Goal: Information Seeking & Learning: Learn about a topic

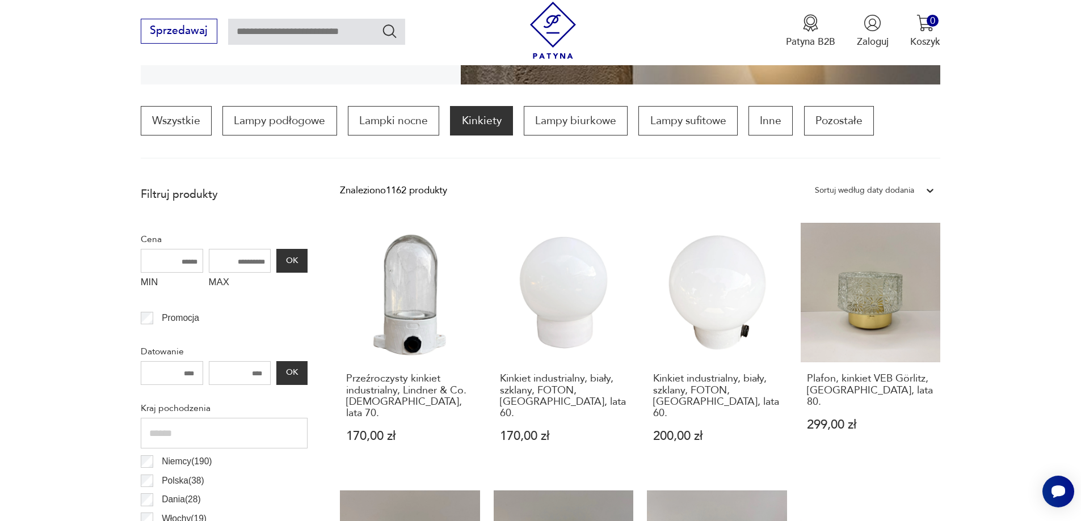
scroll to position [302, 0]
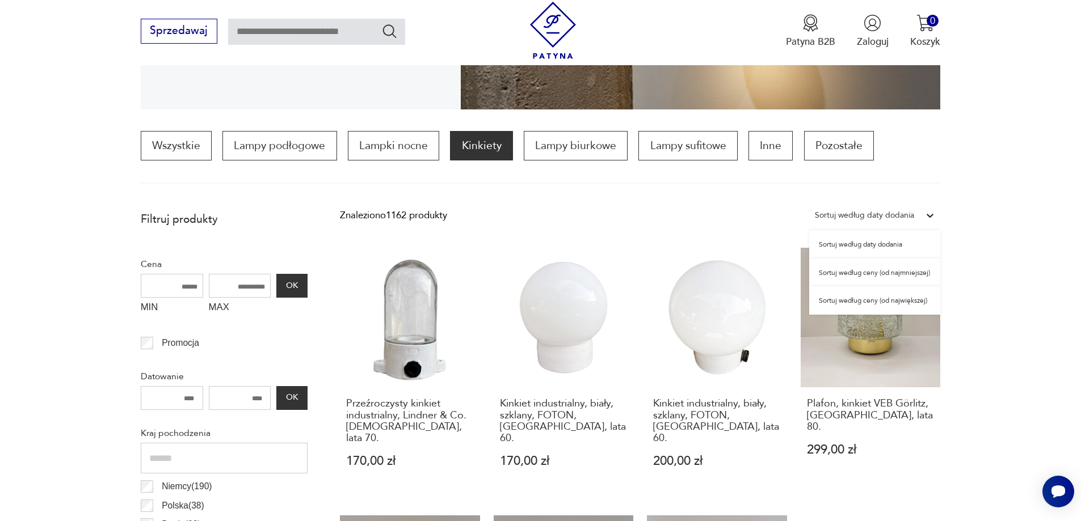
click at [858, 218] on div "Sortuj według daty dodania" at bounding box center [864, 215] width 99 height 15
click at [866, 299] on div "Sortuj według ceny (od największej)" at bounding box center [874, 300] width 131 height 28
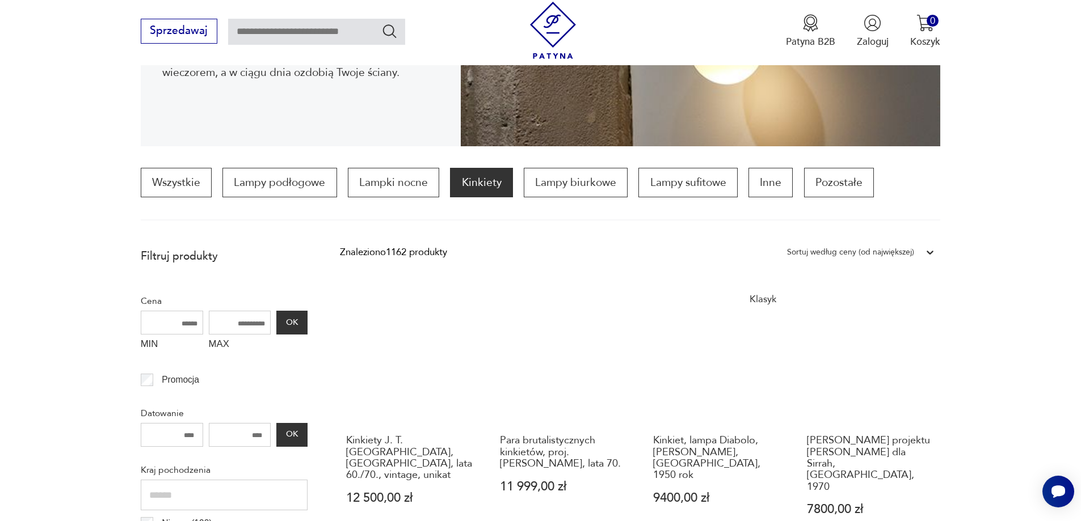
scroll to position [469, 0]
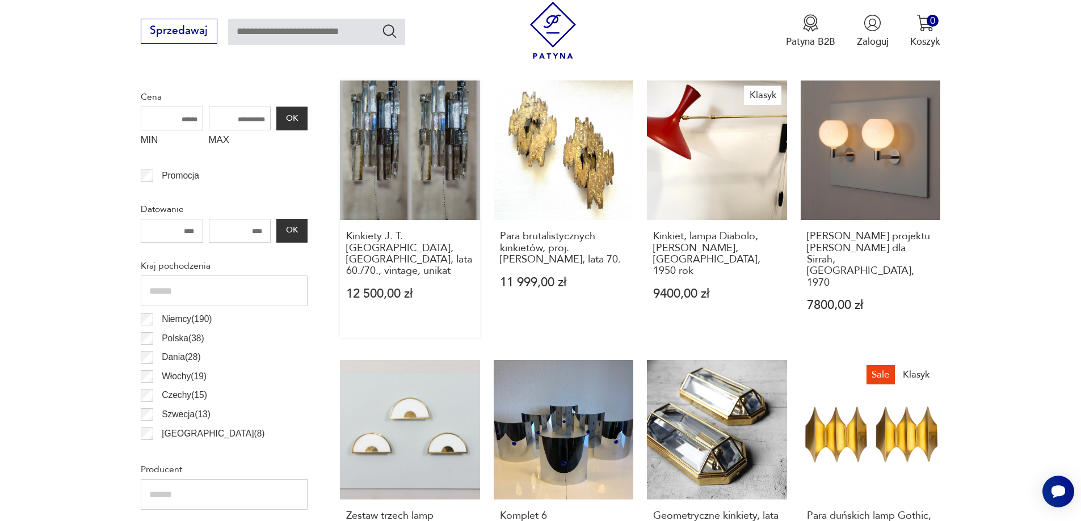
click at [403, 150] on link "Kinkiety J. T. [GEOGRAPHIC_DATA], [GEOGRAPHIC_DATA], lata 60./70., vintage, uni…" at bounding box center [410, 210] width 140 height 258
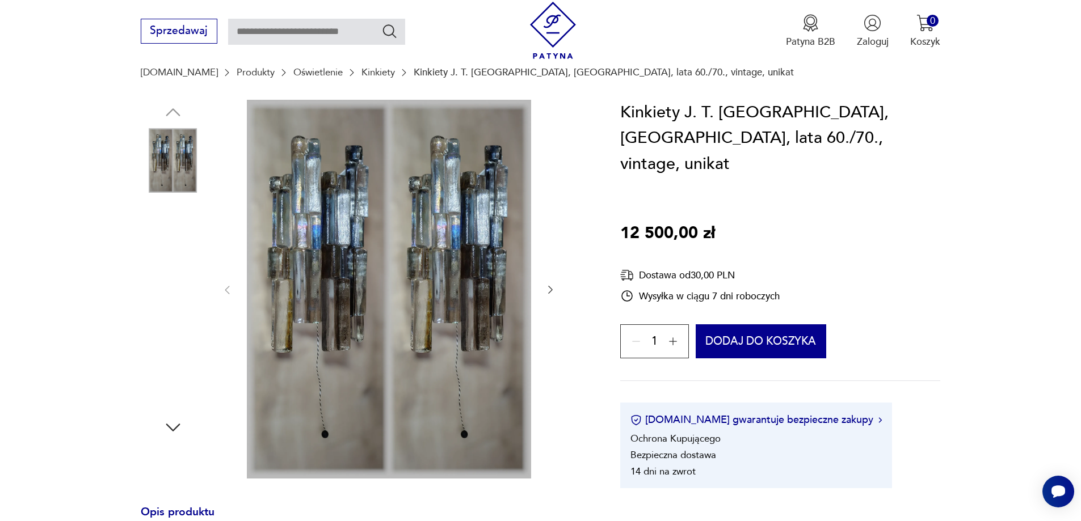
scroll to position [132, 0]
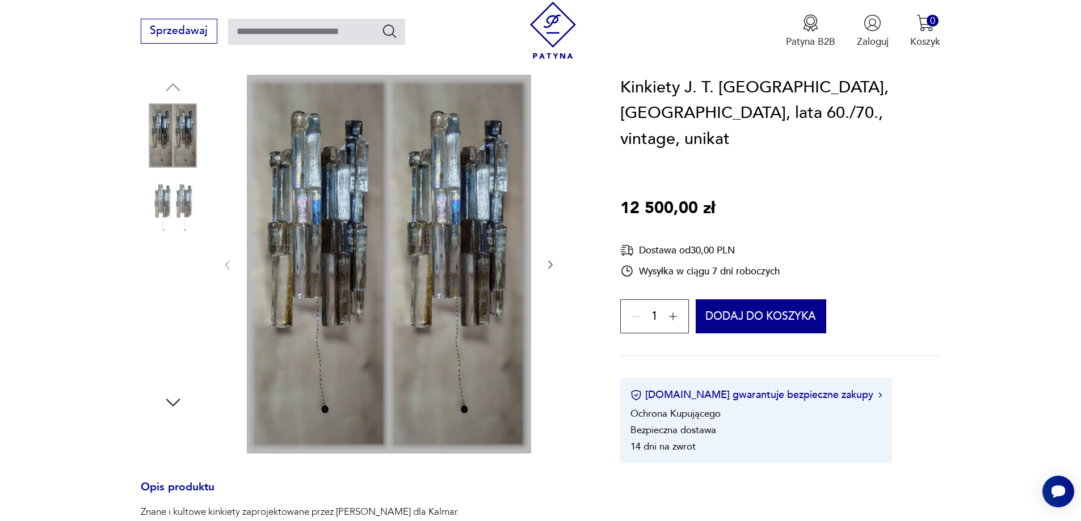
click at [179, 204] on img at bounding box center [173, 207] width 65 height 65
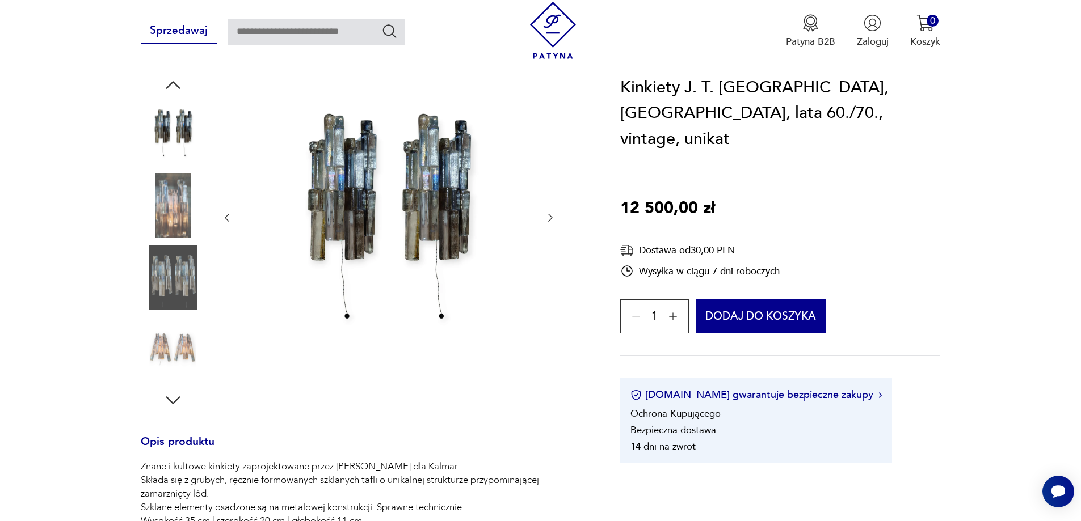
click at [174, 268] on img at bounding box center [173, 278] width 65 height 65
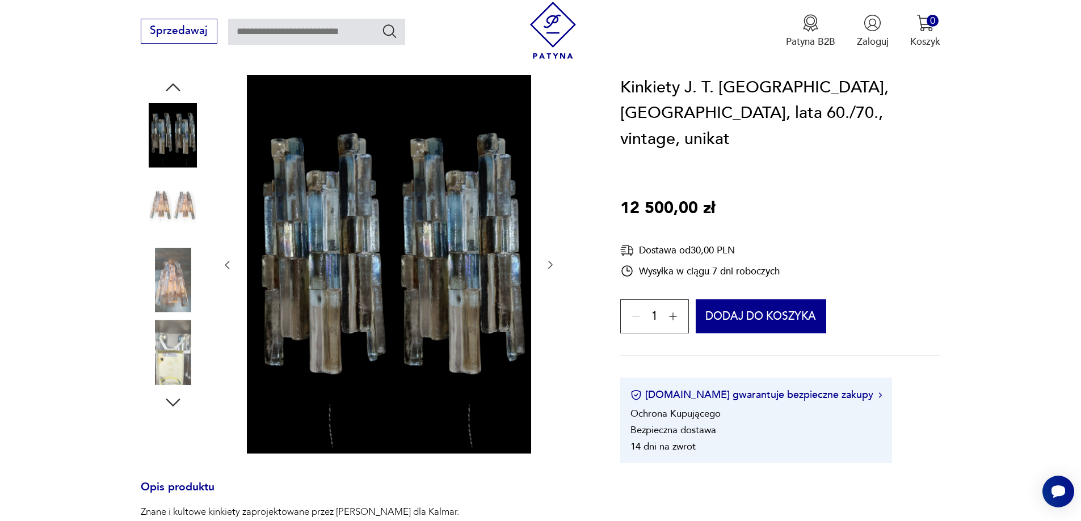
click at [174, 336] on img at bounding box center [173, 352] width 65 height 65
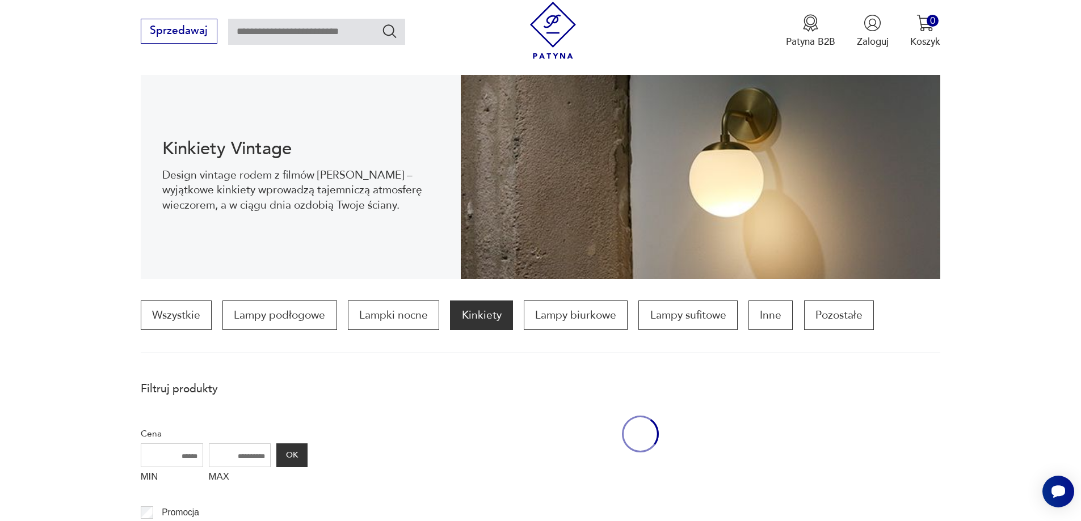
scroll to position [469, 0]
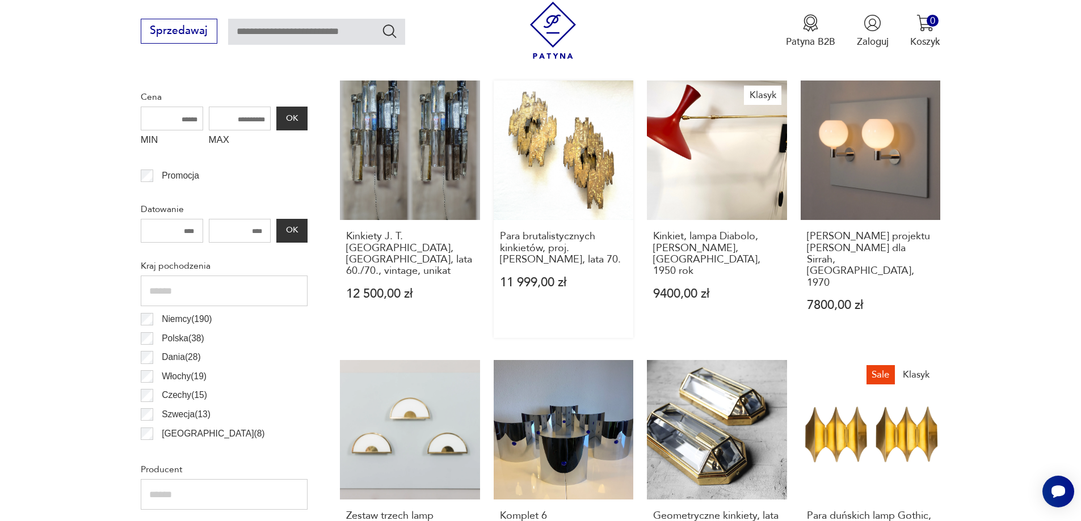
click at [556, 175] on link "Para brutalistycznych kinkietów, proj. [PERSON_NAME], lata 70. 11 999,00 zł" at bounding box center [564, 210] width 140 height 258
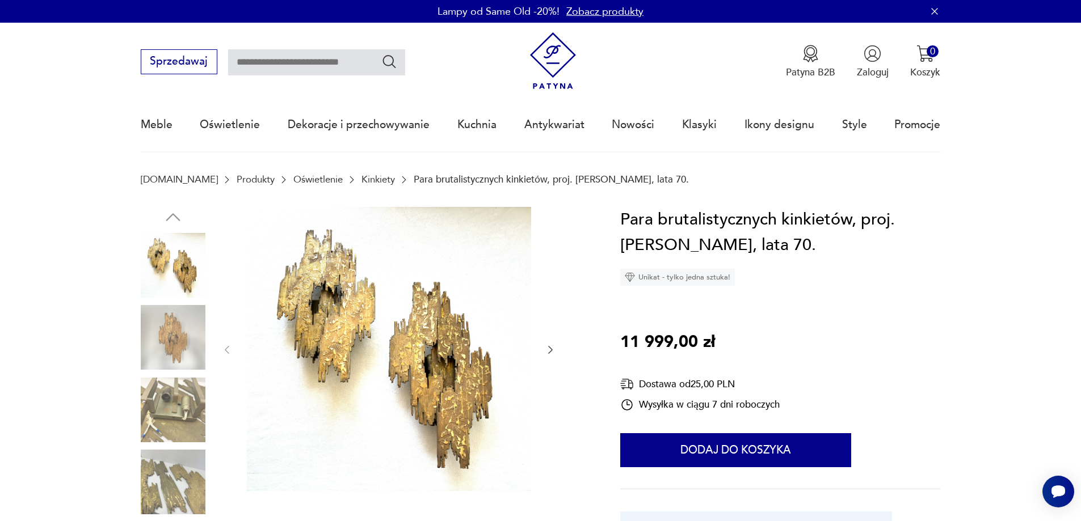
click at [553, 351] on icon "button" at bounding box center [550, 349] width 11 height 11
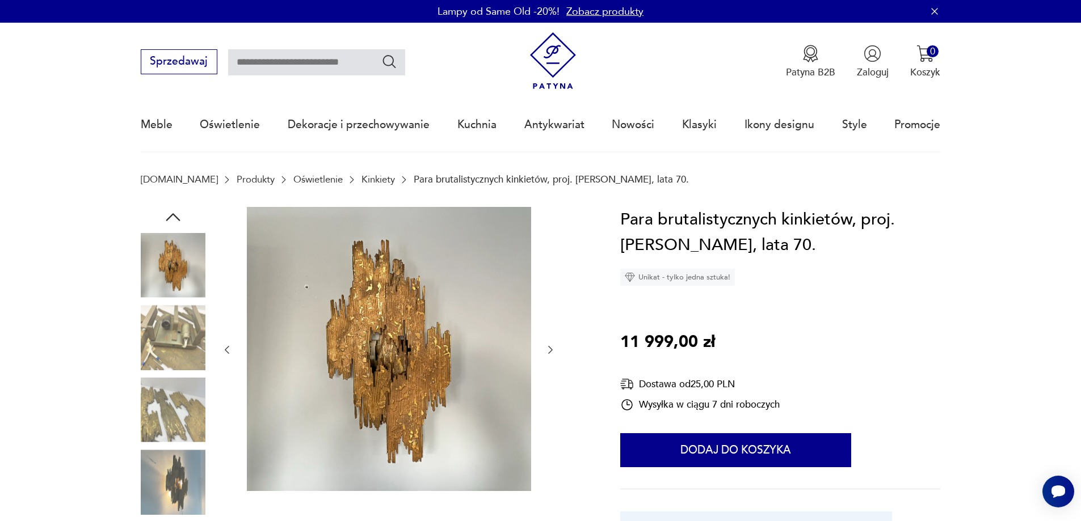
click at [553, 351] on icon "button" at bounding box center [550, 349] width 11 height 11
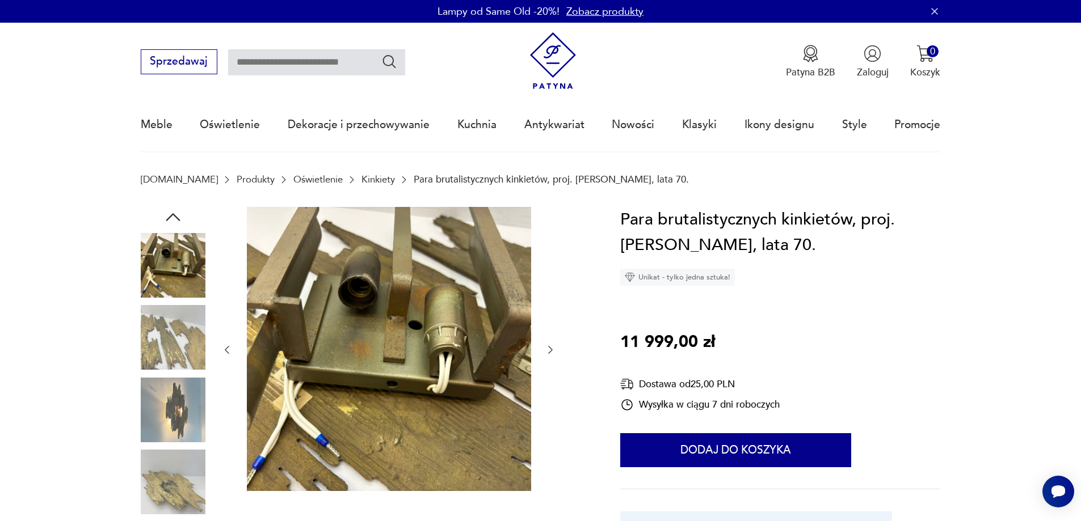
click at [553, 351] on icon "button" at bounding box center [550, 349] width 11 height 11
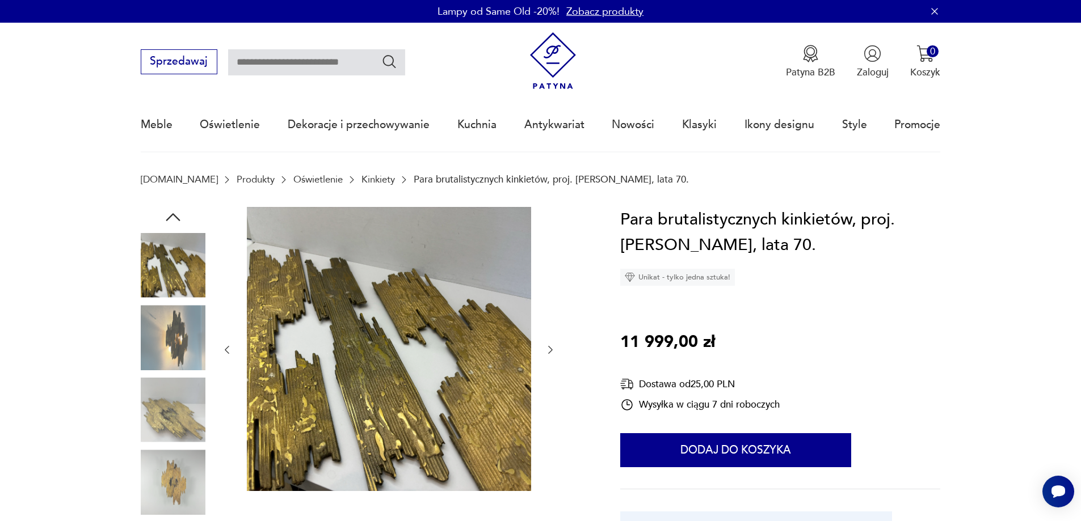
click at [553, 351] on icon "button" at bounding box center [550, 349] width 11 height 11
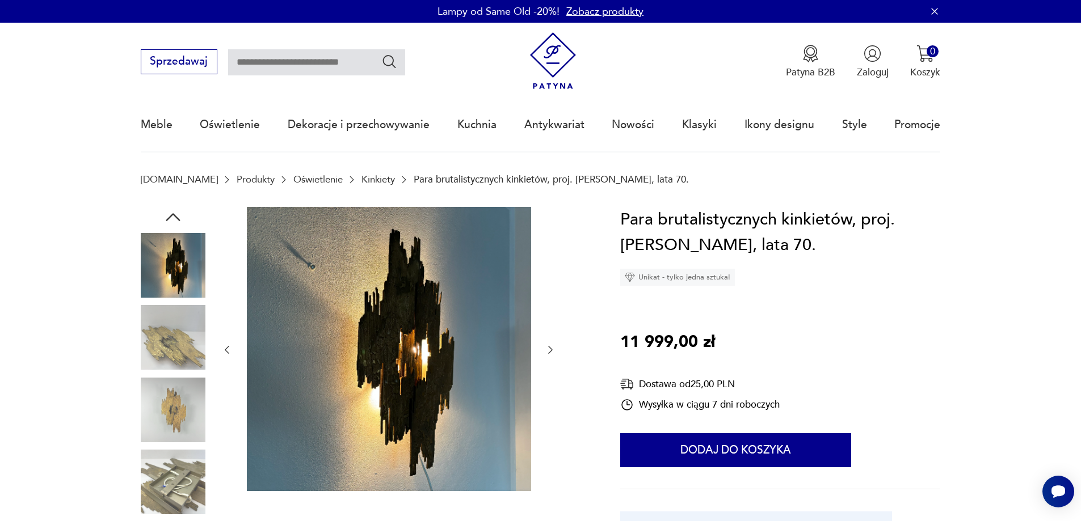
click at [553, 351] on icon "button" at bounding box center [550, 349] width 11 height 11
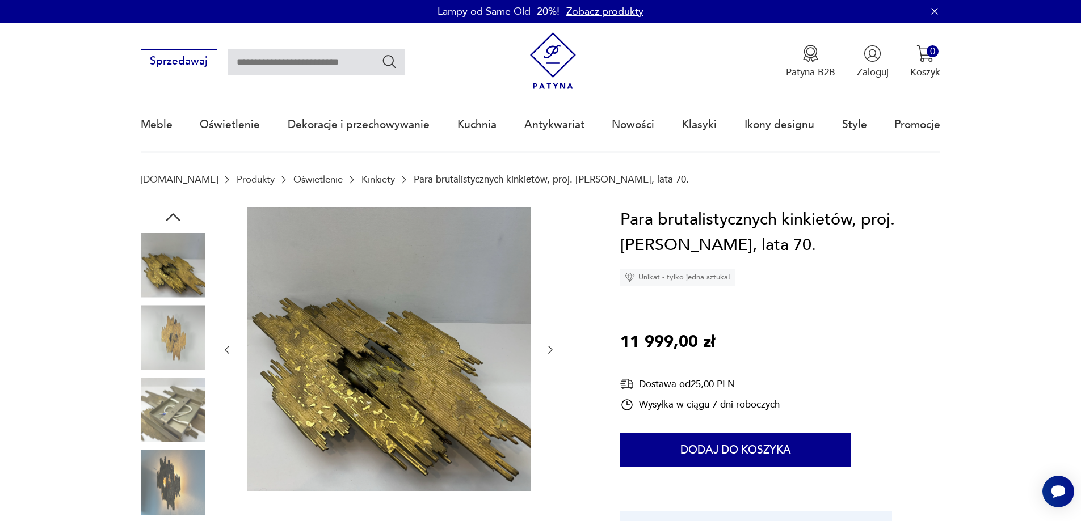
click at [553, 351] on icon "button" at bounding box center [550, 349] width 11 height 11
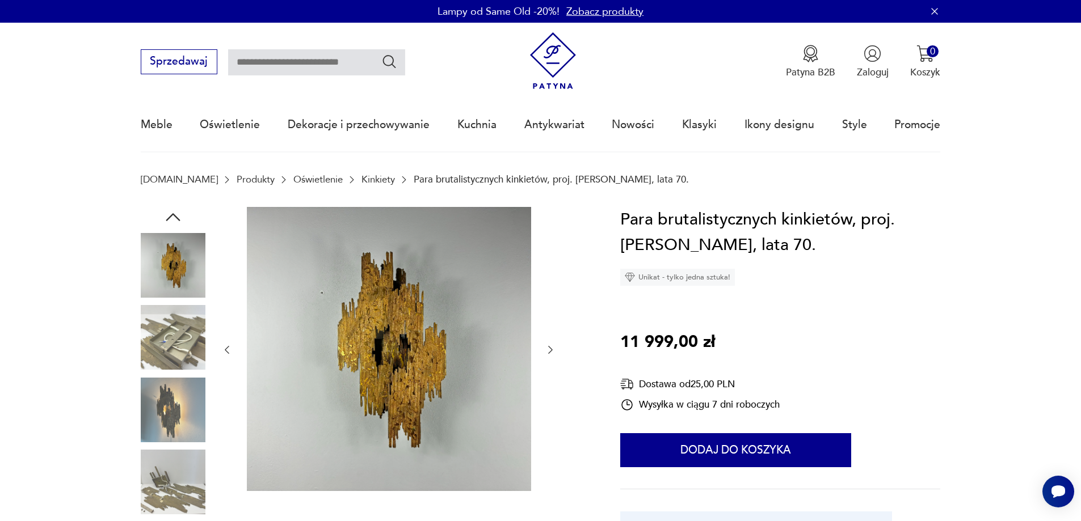
click at [553, 351] on icon "button" at bounding box center [550, 349] width 11 height 11
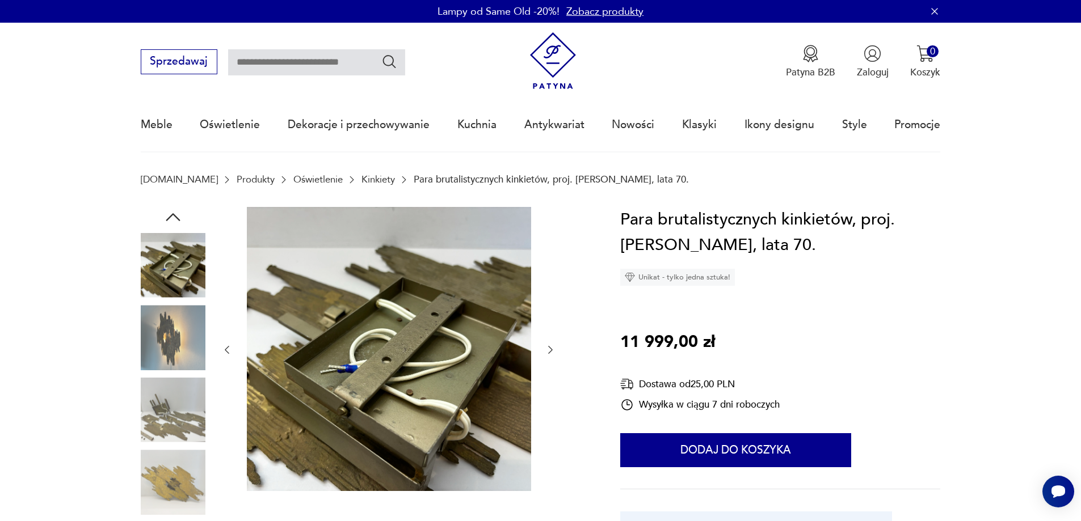
click at [553, 351] on icon "button" at bounding box center [550, 349] width 11 height 11
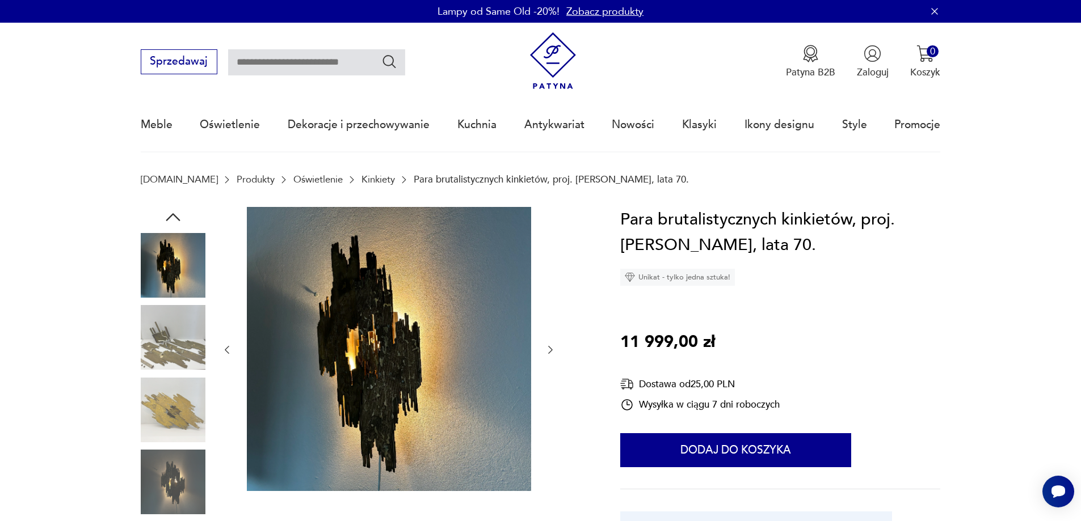
click at [553, 351] on icon "button" at bounding box center [550, 349] width 11 height 11
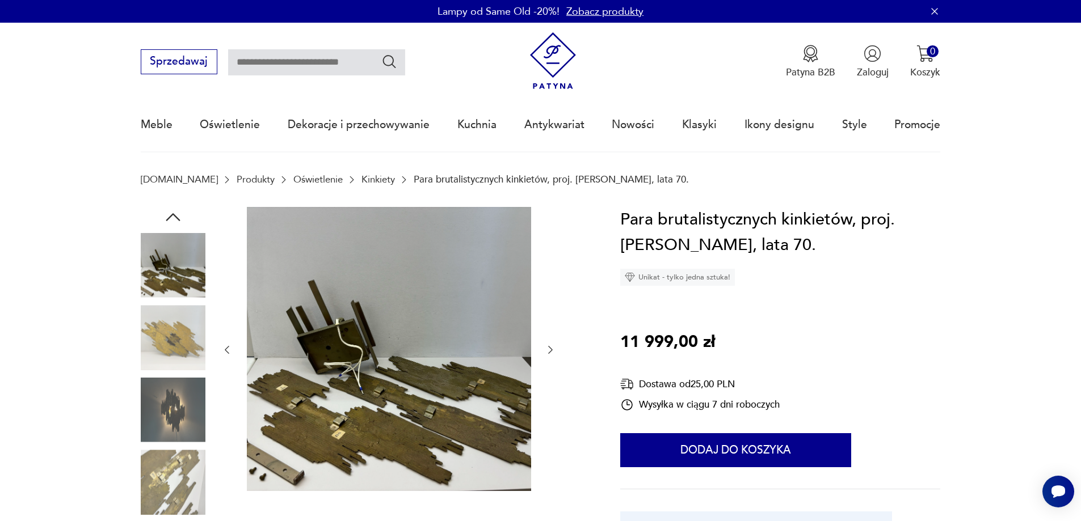
click at [553, 351] on icon "button" at bounding box center [550, 349] width 11 height 11
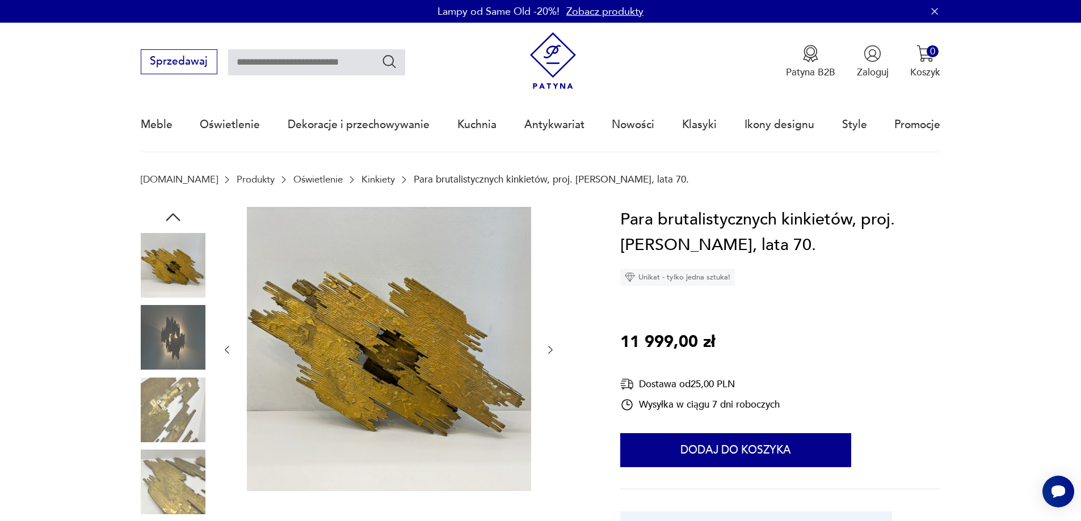
click at [553, 351] on icon "button" at bounding box center [550, 349] width 11 height 11
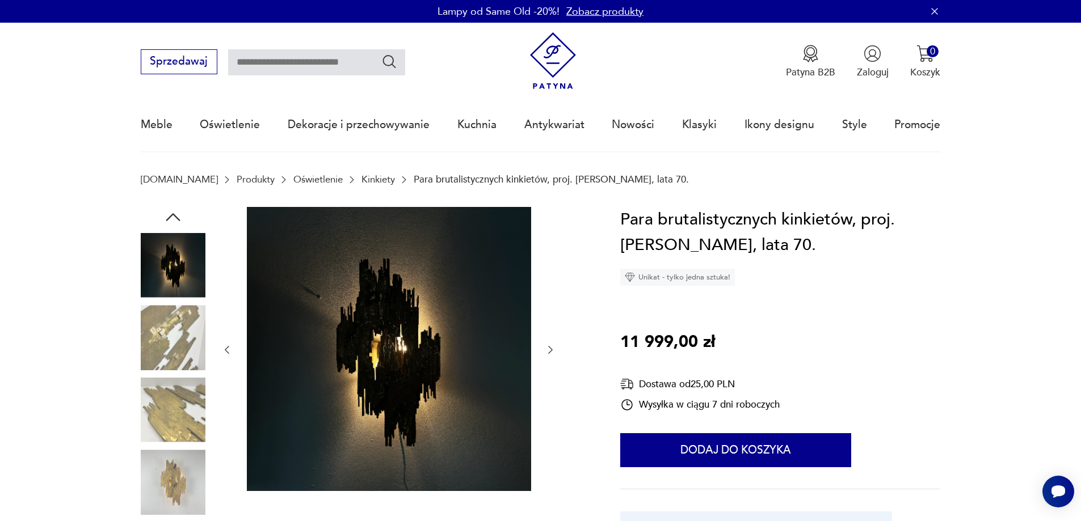
click at [553, 351] on icon "button" at bounding box center [550, 349] width 11 height 11
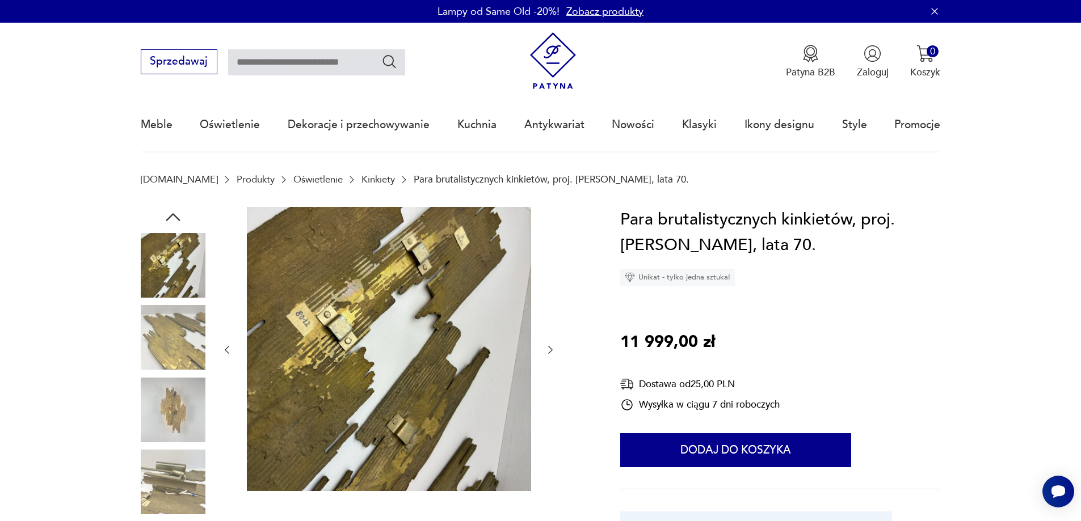
click at [553, 351] on icon "button" at bounding box center [550, 349] width 11 height 11
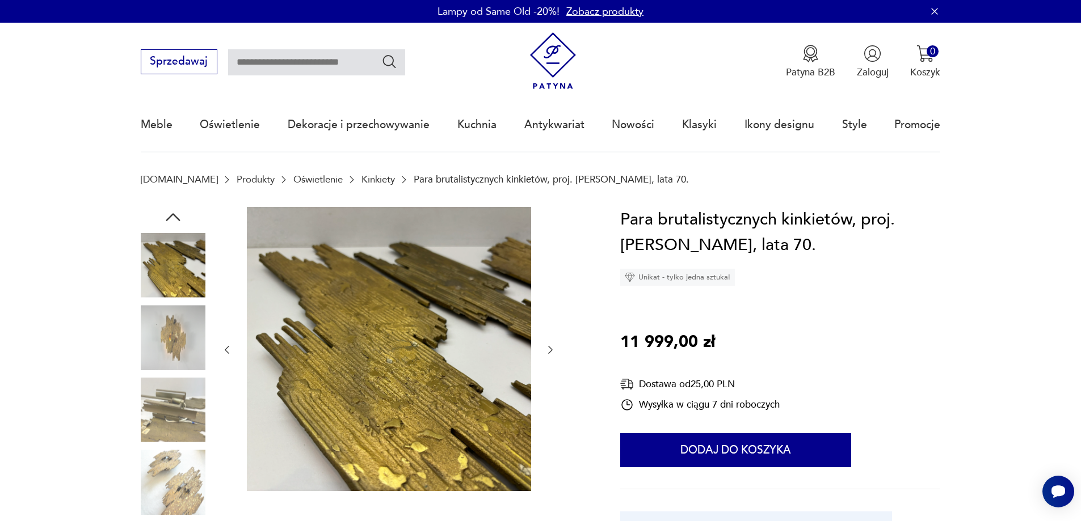
click at [553, 351] on icon "button" at bounding box center [550, 349] width 11 height 11
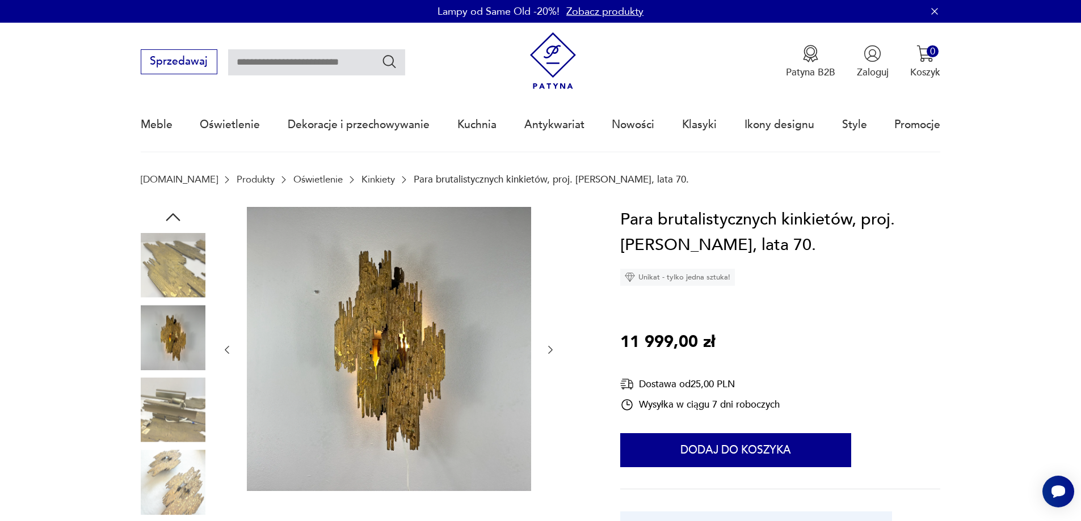
click at [553, 351] on icon "button" at bounding box center [550, 349] width 11 height 11
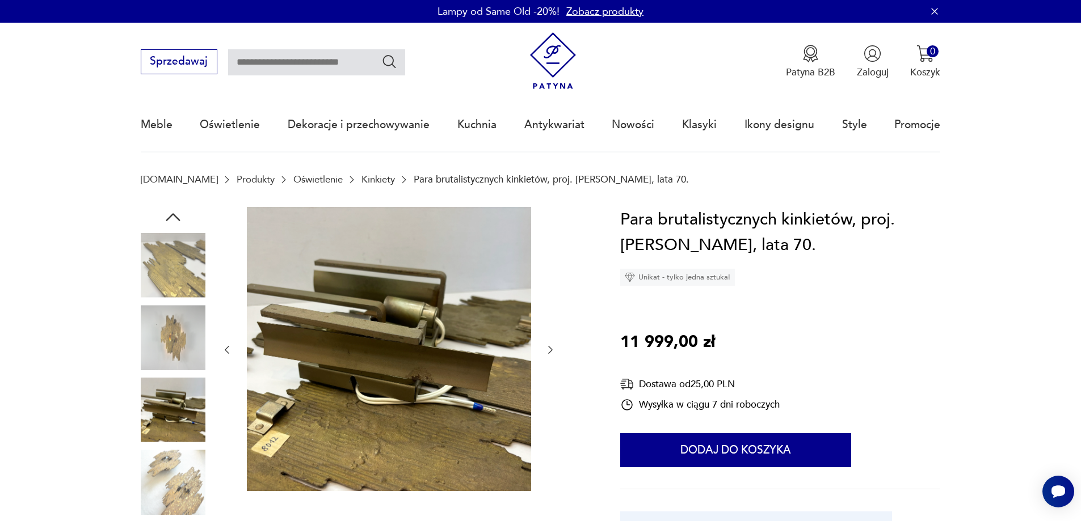
click at [553, 351] on icon "button" at bounding box center [550, 349] width 11 height 11
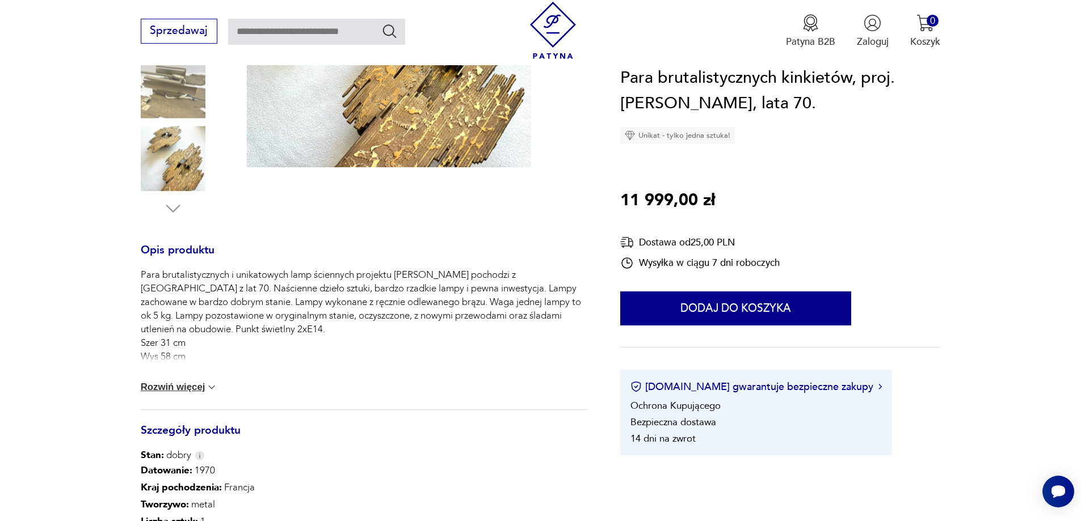
scroll to position [397, 0]
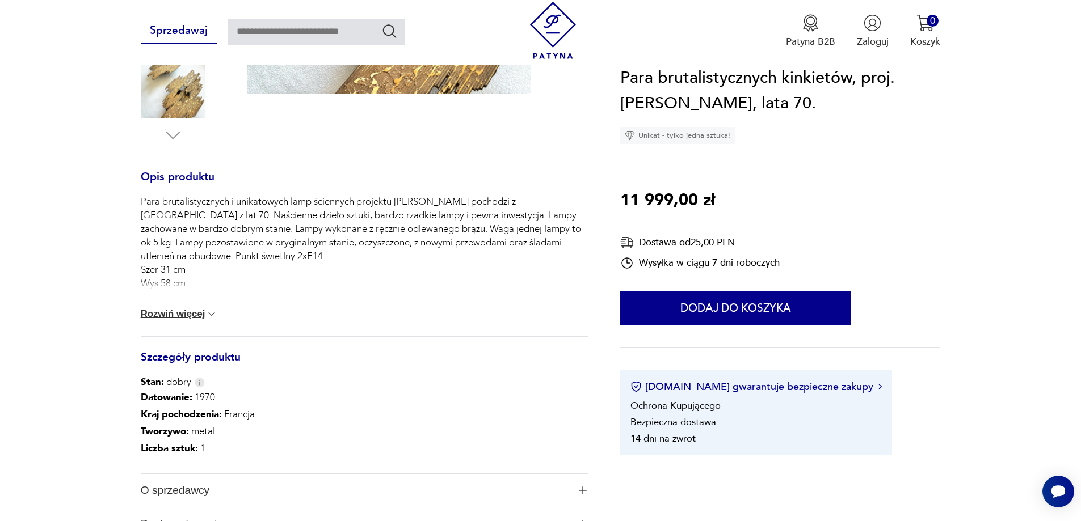
click at [189, 314] on button "Rozwiń więcej" at bounding box center [179, 314] width 77 height 11
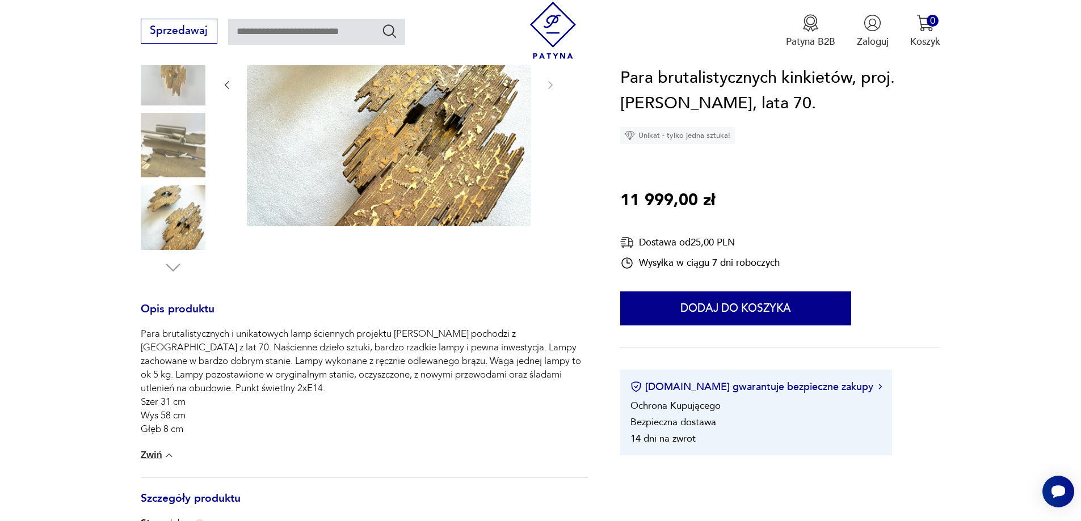
scroll to position [0, 0]
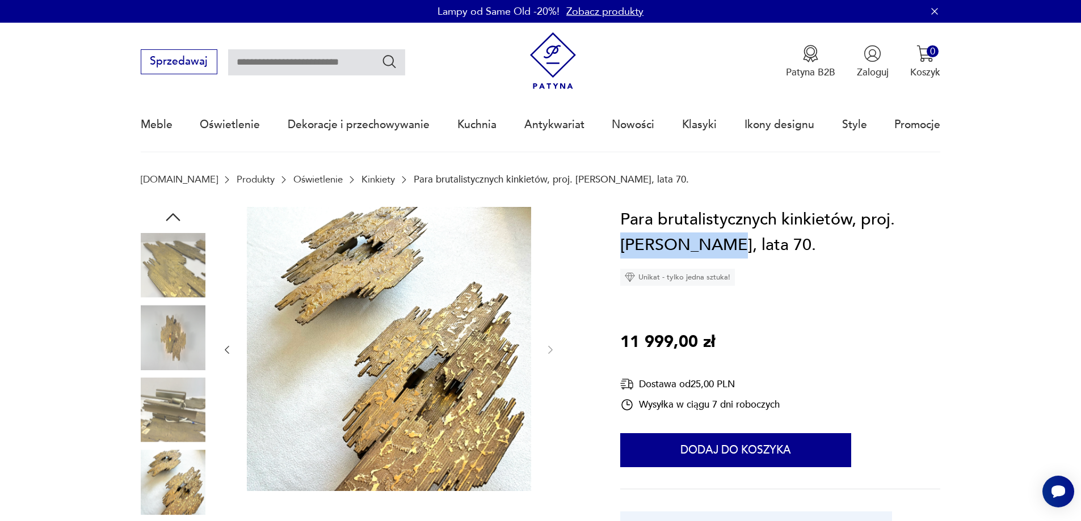
drag, startPoint x: 899, startPoint y: 218, endPoint x: 697, endPoint y: 246, distance: 203.4
click at [697, 246] on h1 "Para brutalistycznych kinkietów, proj. [PERSON_NAME], lata 70." at bounding box center [780, 233] width 320 height 52
copy h1 "[PERSON_NAME]"
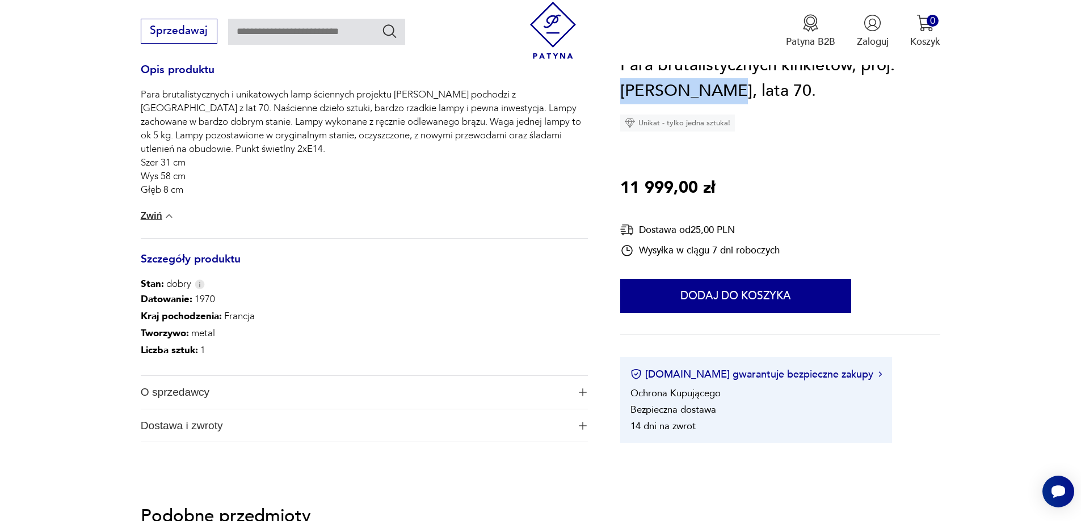
scroll to position [529, 0]
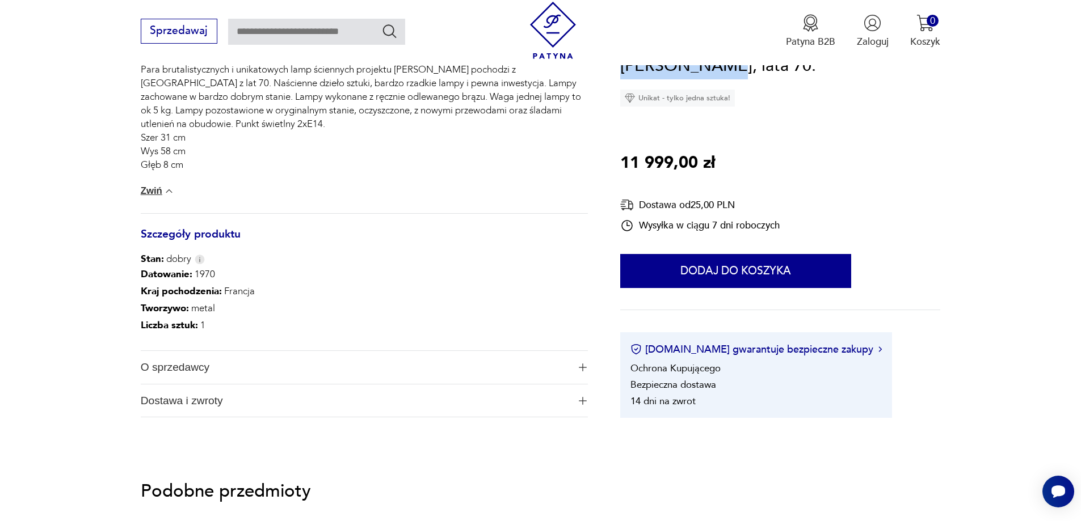
click at [194, 370] on span "O sprzedawcy" at bounding box center [355, 367] width 428 height 33
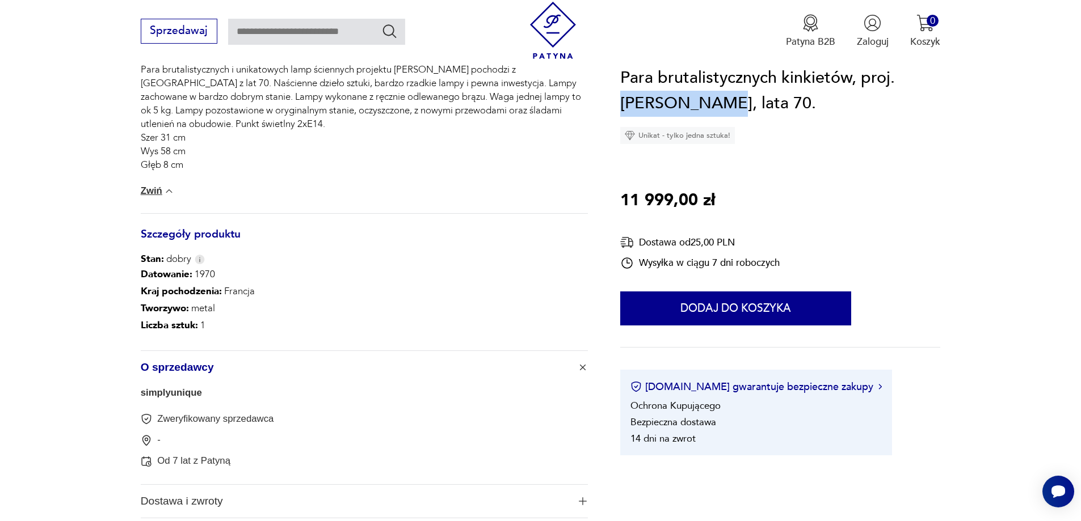
click at [182, 394] on link "simplyunique" at bounding box center [171, 392] width 61 height 11
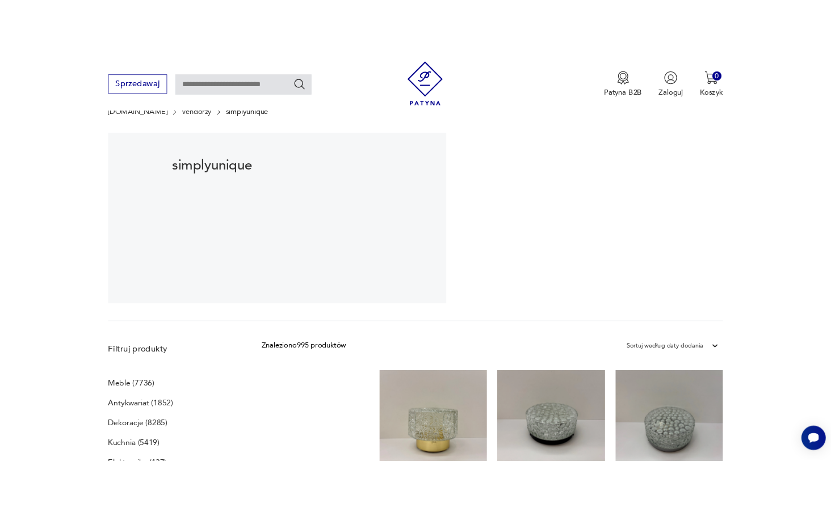
scroll to position [39, 0]
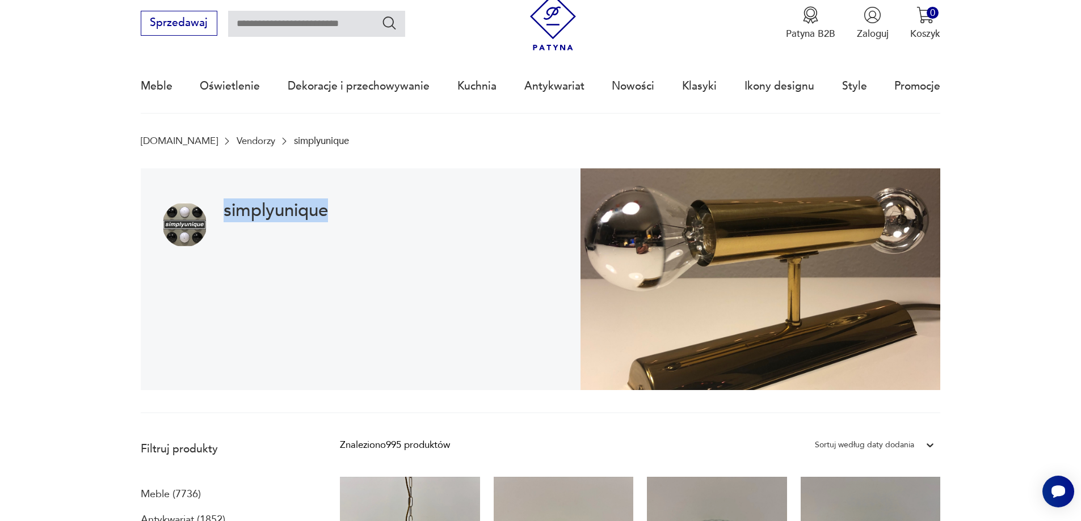
drag, startPoint x: 336, startPoint y: 213, endPoint x: 225, endPoint y: 210, distance: 111.2
click at [225, 210] on div "simplyunique" at bounding box center [361, 279] width 440 height 222
copy h1 "simplyunique"
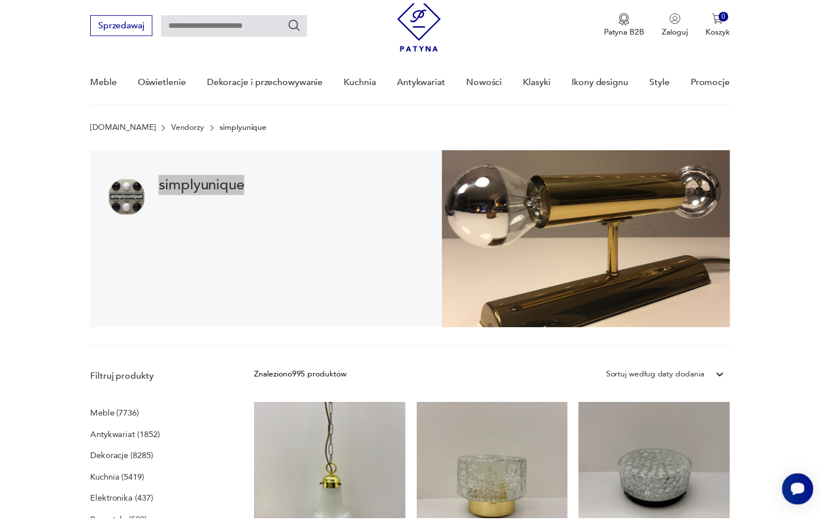
scroll to position [41, 0]
